Goal: Task Accomplishment & Management: Manage account settings

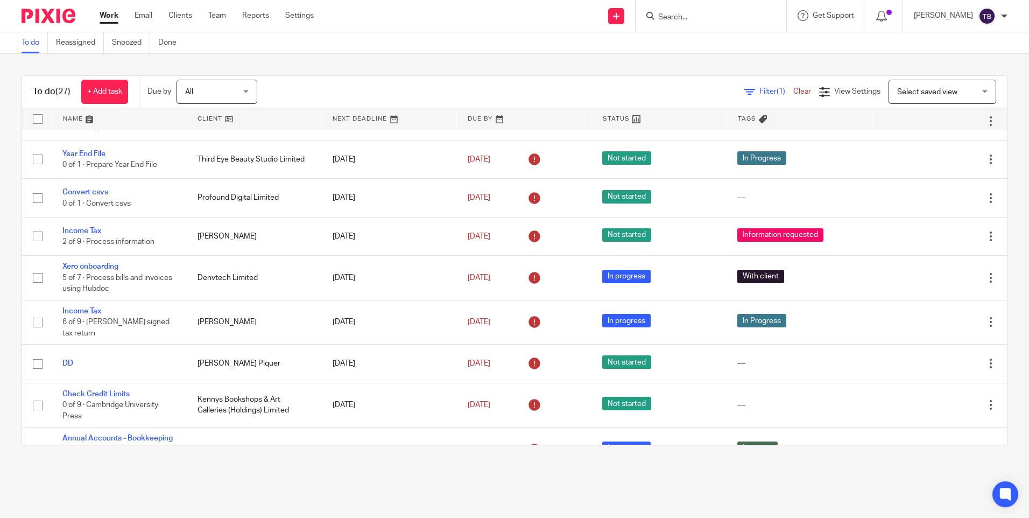
scroll to position [215, 0]
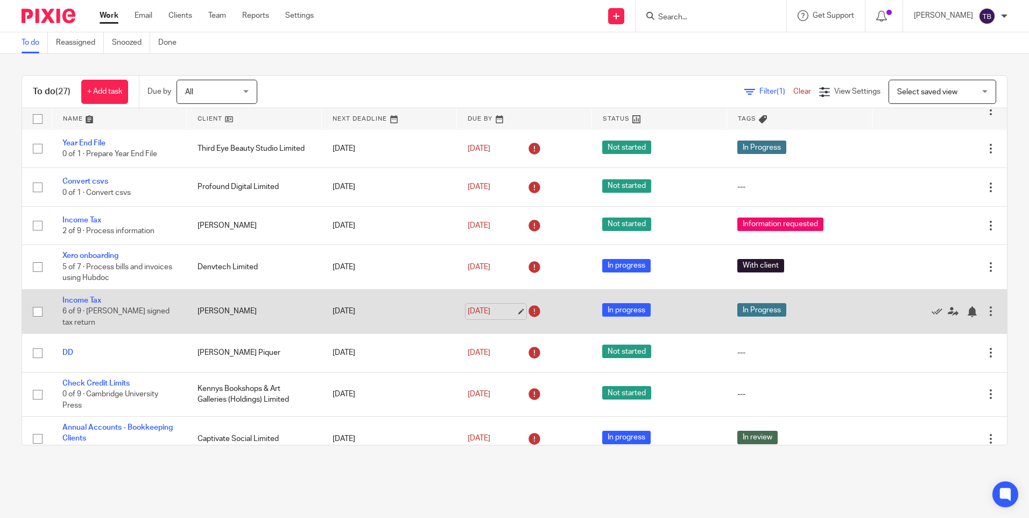
click at [511, 306] on link "11 Aug 2025" at bounding box center [492, 311] width 48 height 11
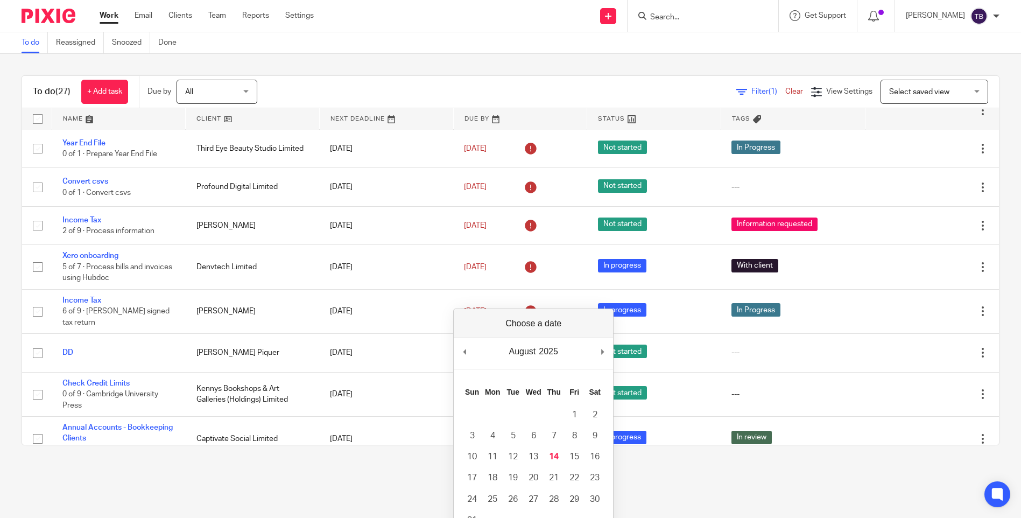
click at [362, 481] on main "To do Reassigned Snoozed Done To do (27) + Add task Due by All All Today Tomorr…" at bounding box center [510, 259] width 1021 height 518
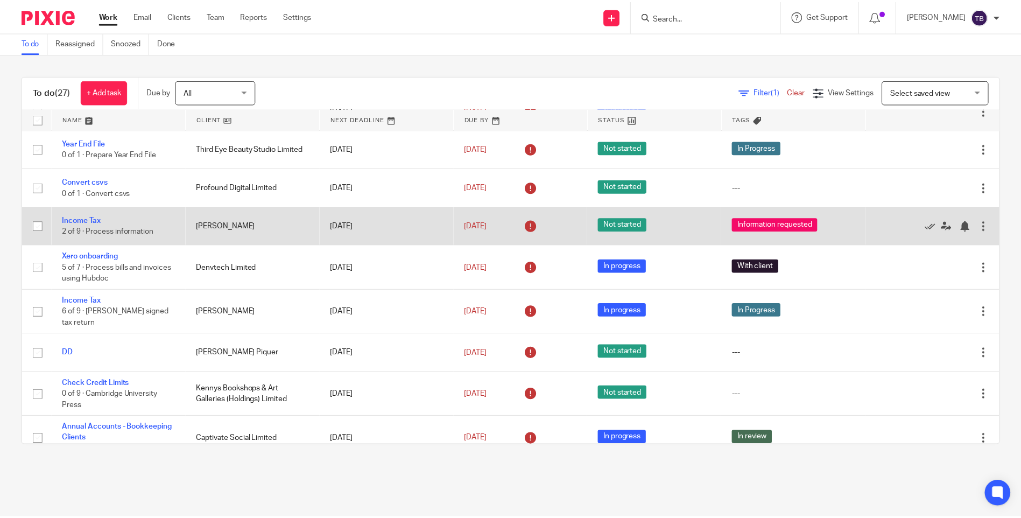
scroll to position [0, 0]
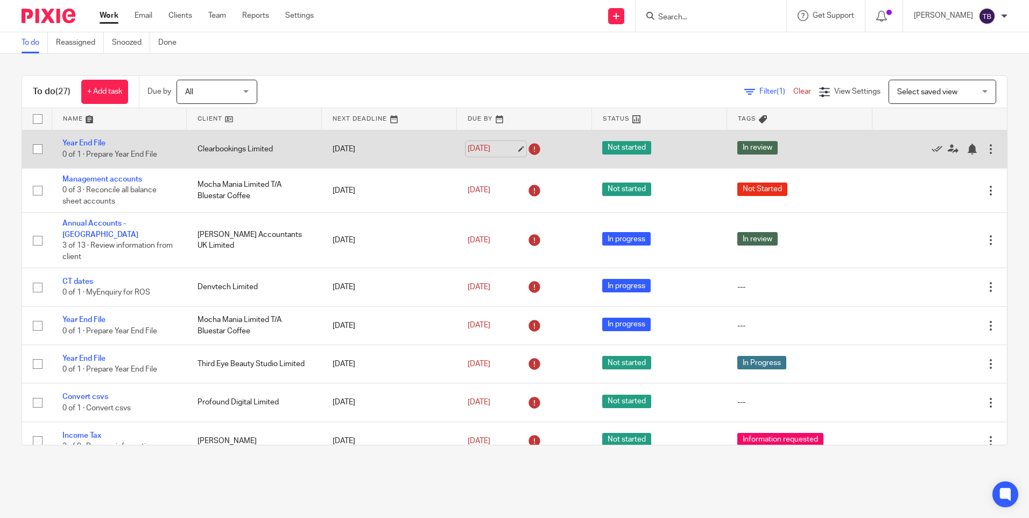
click at [507, 147] on link "8 Aug 2025" at bounding box center [492, 148] width 48 height 11
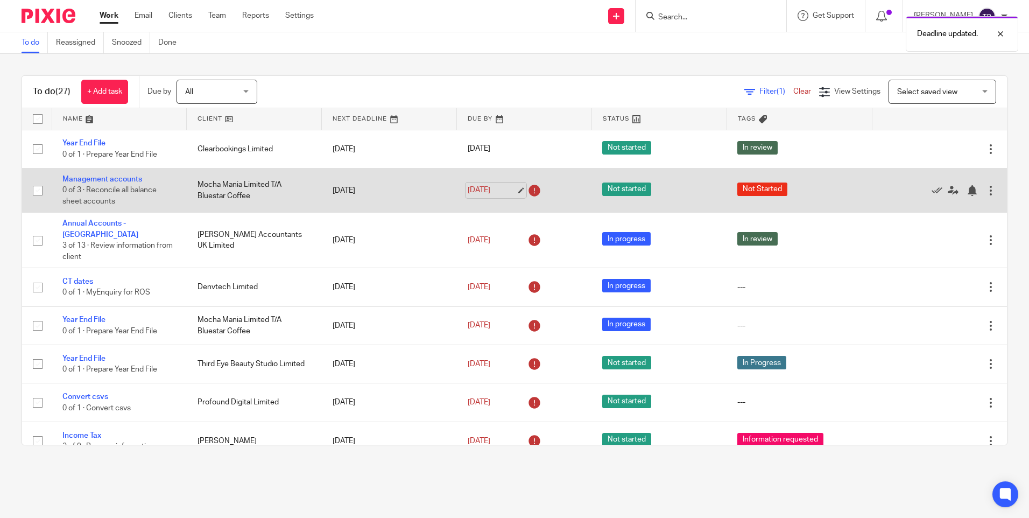
click at [507, 188] on link "8 Aug 2025" at bounding box center [492, 190] width 48 height 11
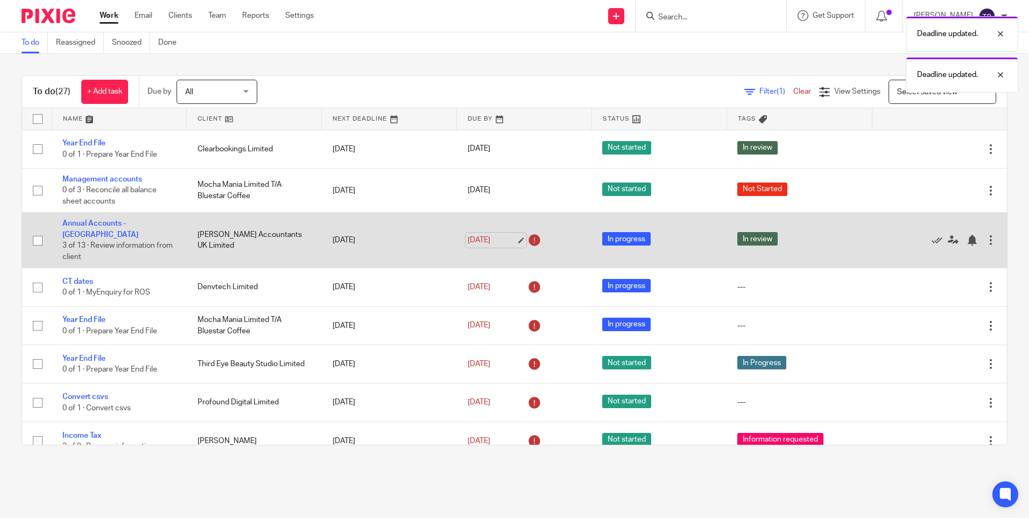
click at [508, 236] on link "8 Aug 2025" at bounding box center [492, 240] width 48 height 11
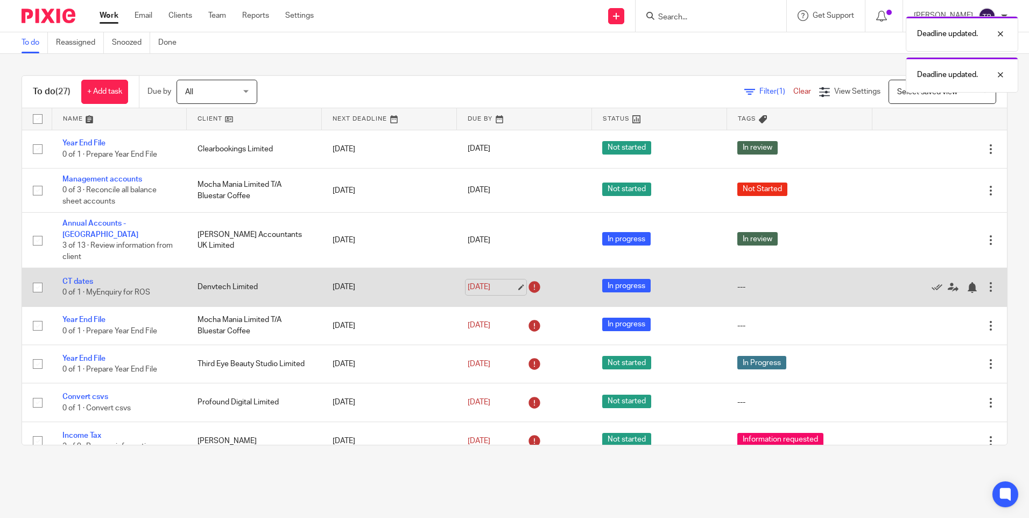
click at [509, 282] on link "8 Aug 2025" at bounding box center [492, 287] width 48 height 11
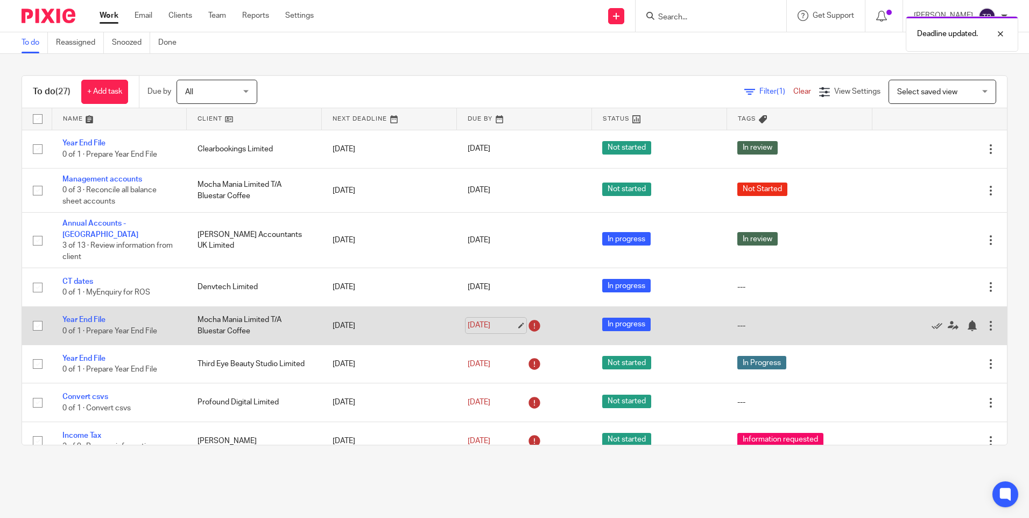
click at [510, 320] on link "8 Aug 2025" at bounding box center [492, 325] width 48 height 11
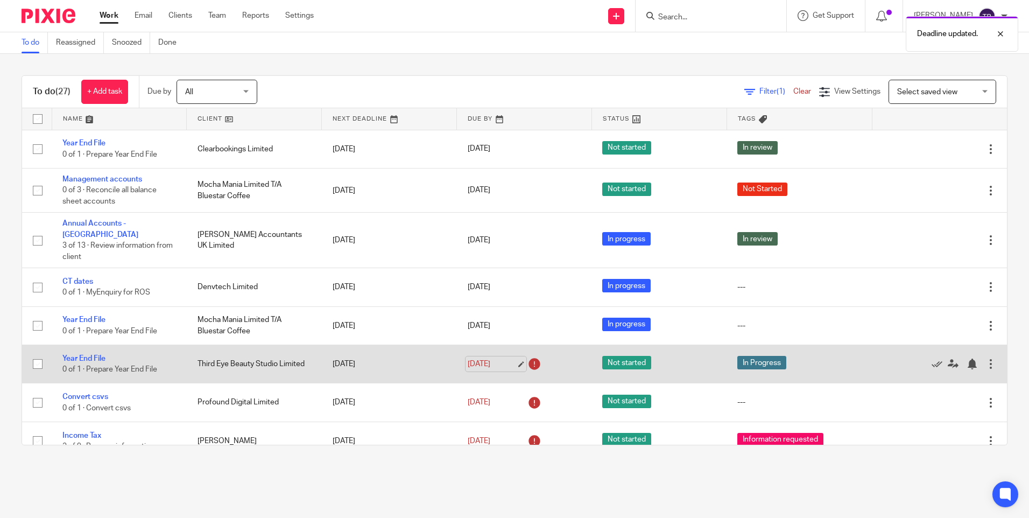
click at [505, 359] on link "8 Aug 2025" at bounding box center [492, 364] width 48 height 11
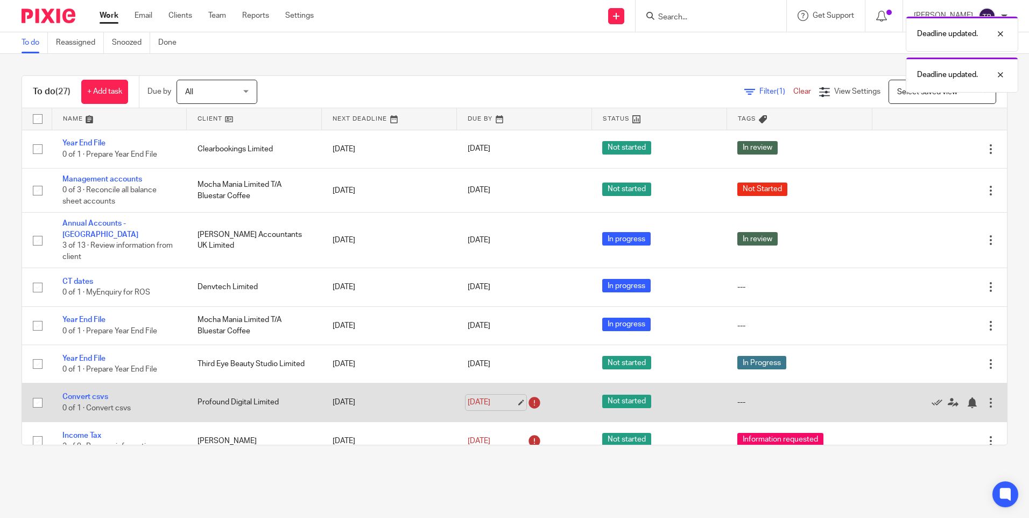
click at [505, 397] on link "8 Aug 2025" at bounding box center [492, 402] width 48 height 11
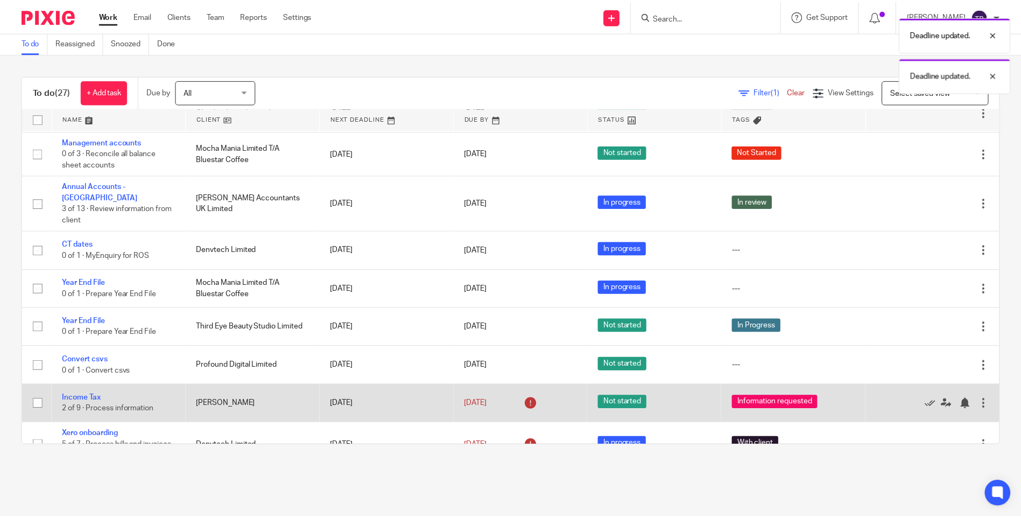
scroll to position [54, 0]
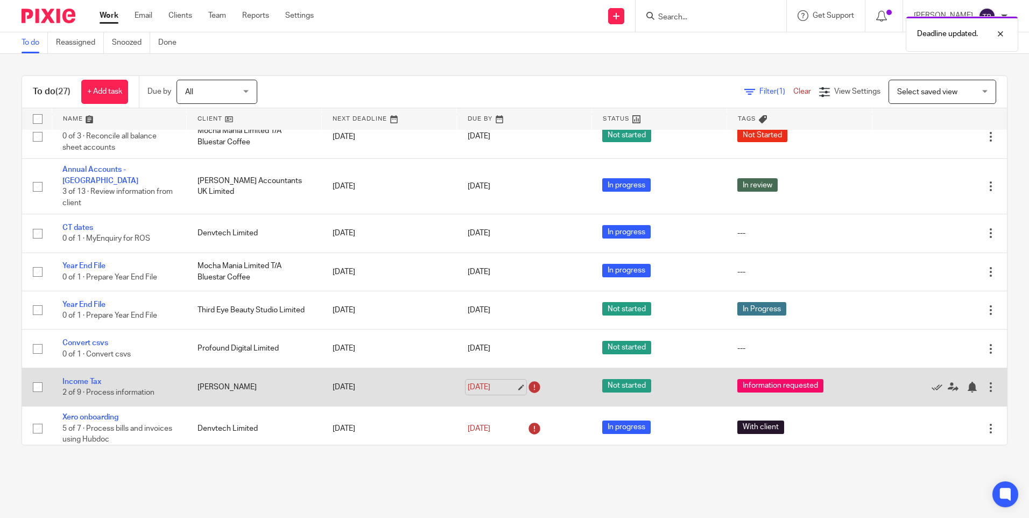
click at [509, 382] on link "11 Aug 2025" at bounding box center [492, 387] width 48 height 11
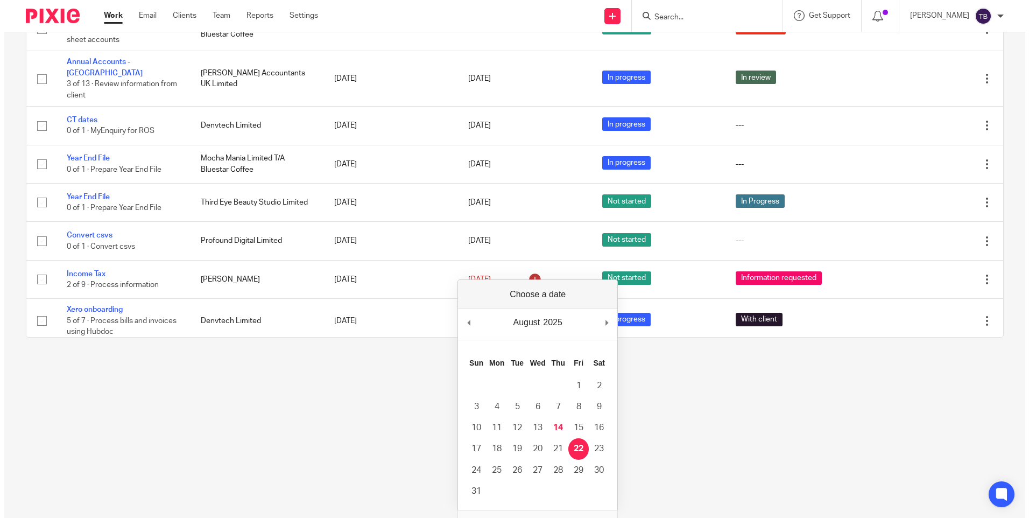
scroll to position [0, 0]
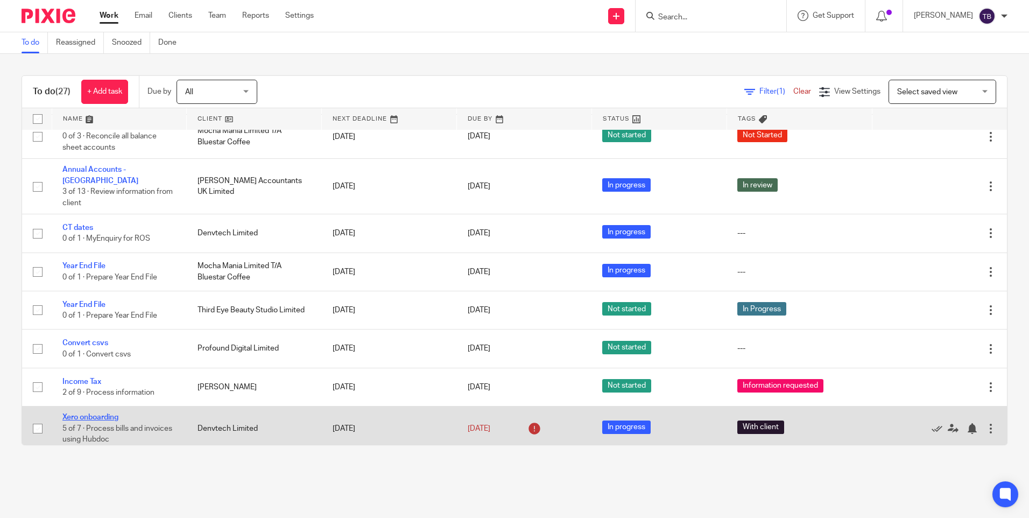
click at [98, 413] on link "Xero onboarding" at bounding box center [90, 417] width 56 height 8
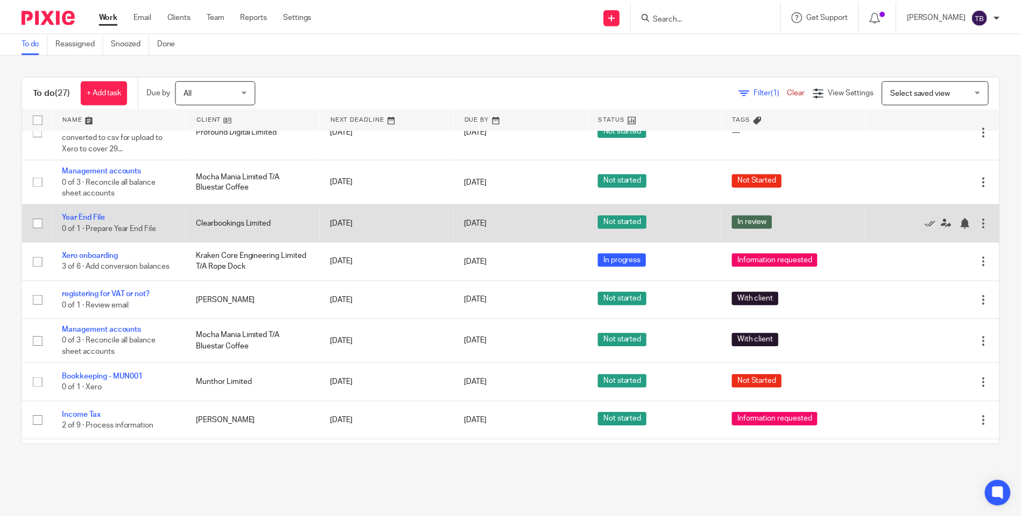
scroll to position [484, 0]
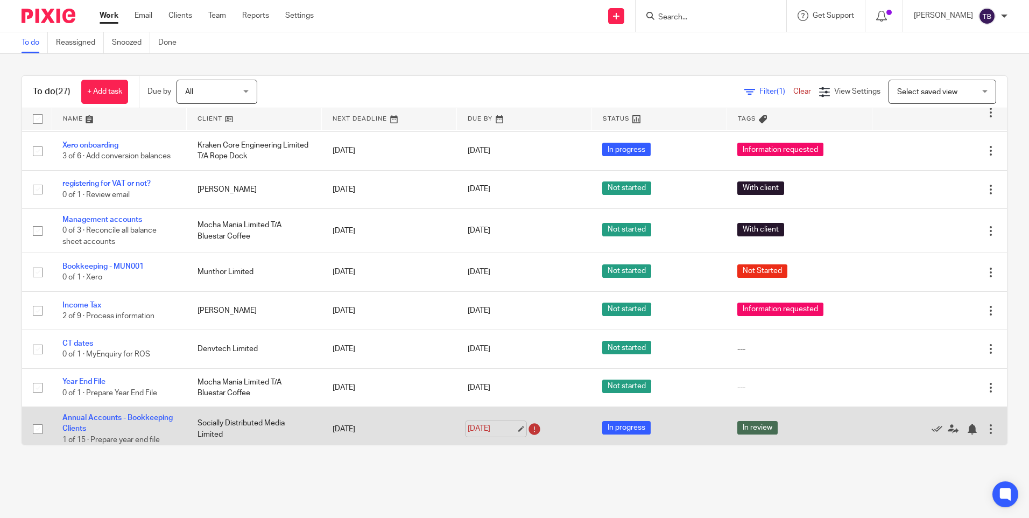
click at [509, 423] on link "26 Aug 2025" at bounding box center [492, 428] width 48 height 11
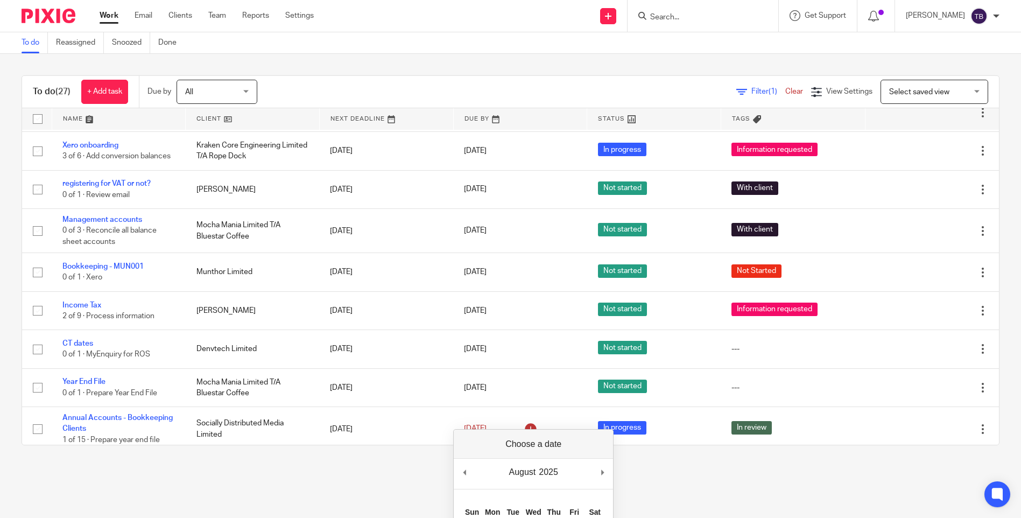
scroll to position [108, 0]
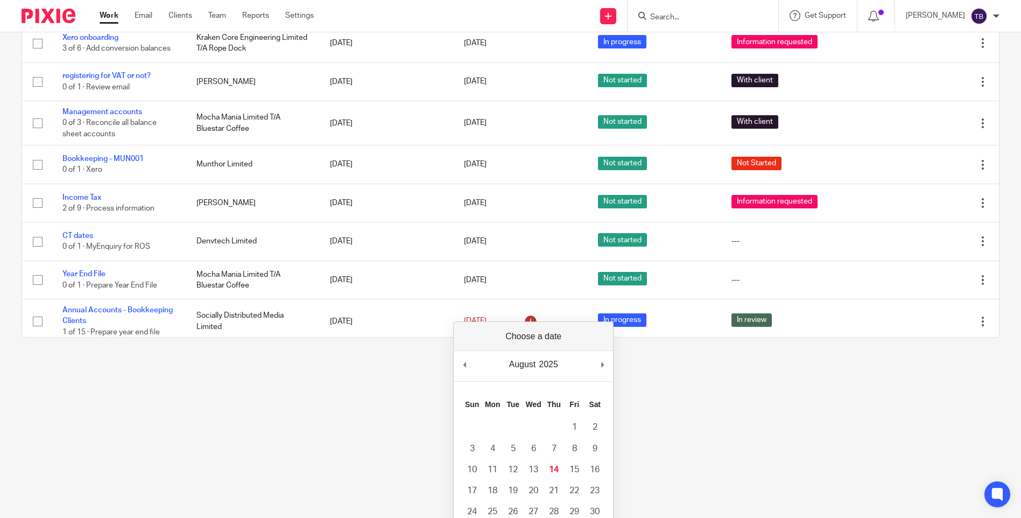
click at [688, 410] on html "Work Email Clients Team Reports Settings Work Email Clients Team Reports Settin…" at bounding box center [510, 151] width 1021 height 518
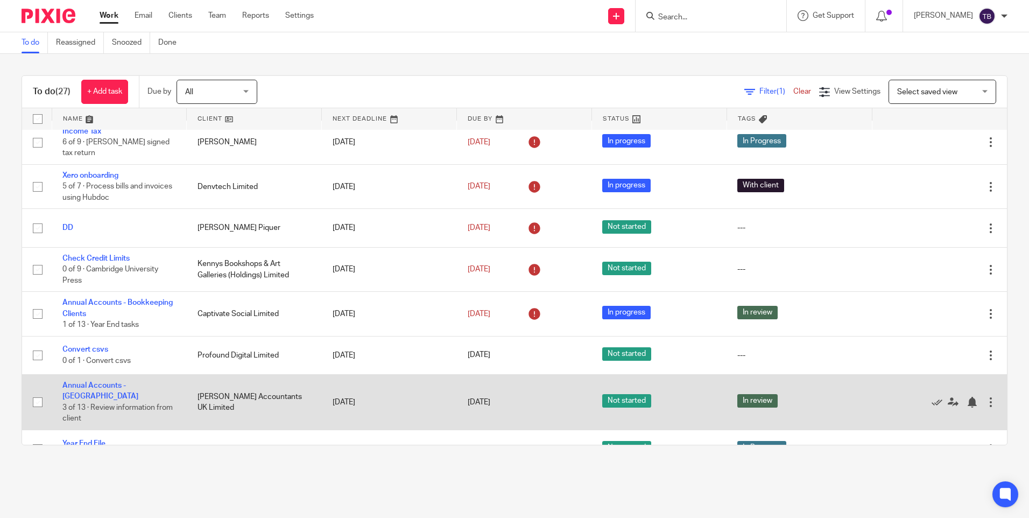
scroll to position [0, 0]
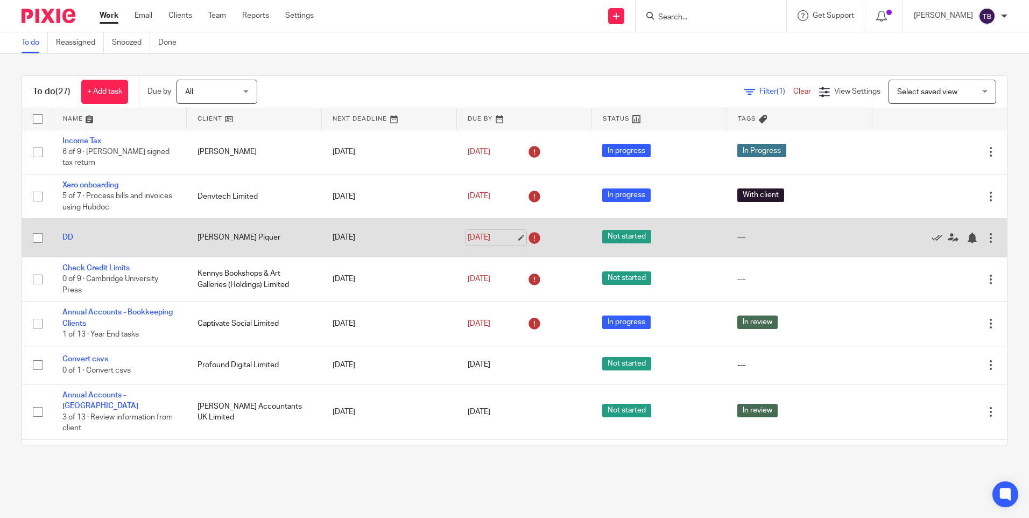
click at [509, 232] on link "11 Aug 2025" at bounding box center [492, 237] width 48 height 11
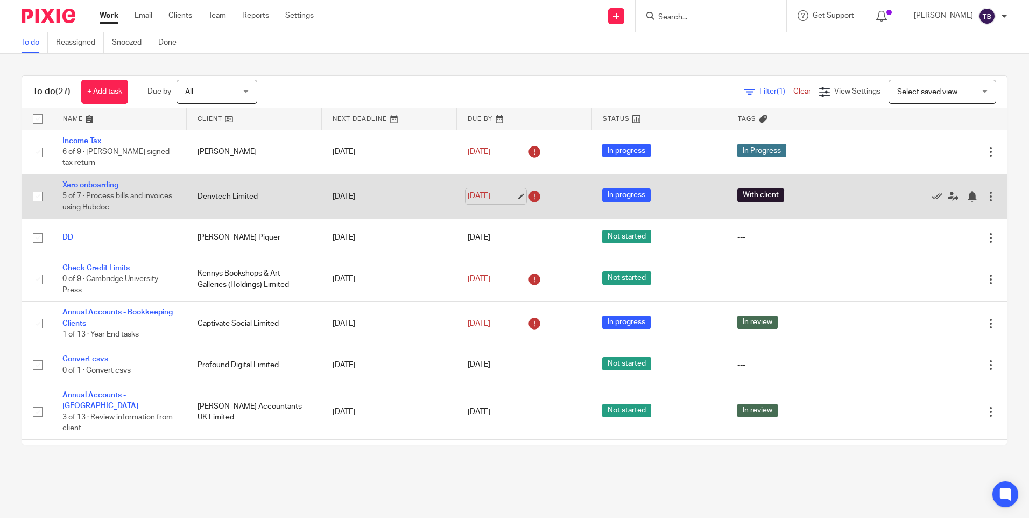
click at [511, 191] on link "11 Aug 2025" at bounding box center [492, 196] width 48 height 11
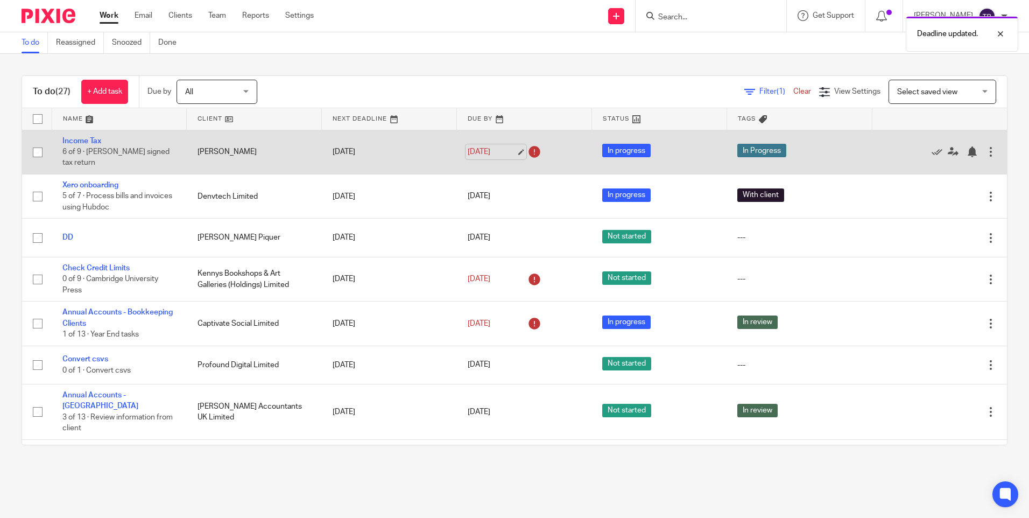
click at [511, 148] on link "11 Aug 2025" at bounding box center [492, 151] width 48 height 11
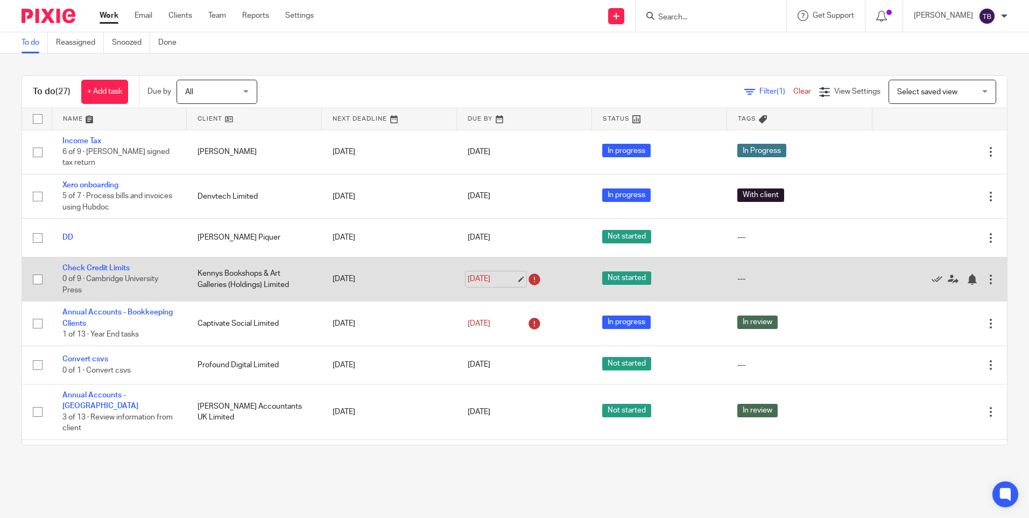
click at [510, 273] on link "11 Aug 2025" at bounding box center [492, 278] width 48 height 11
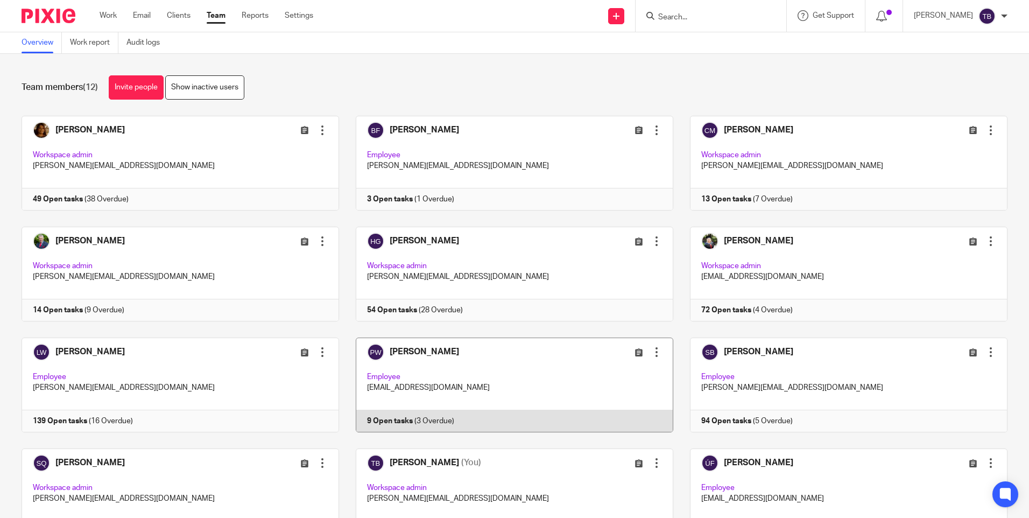
click at [494, 384] on link at bounding box center [506, 385] width 334 height 95
